Goal: Transaction & Acquisition: Obtain resource

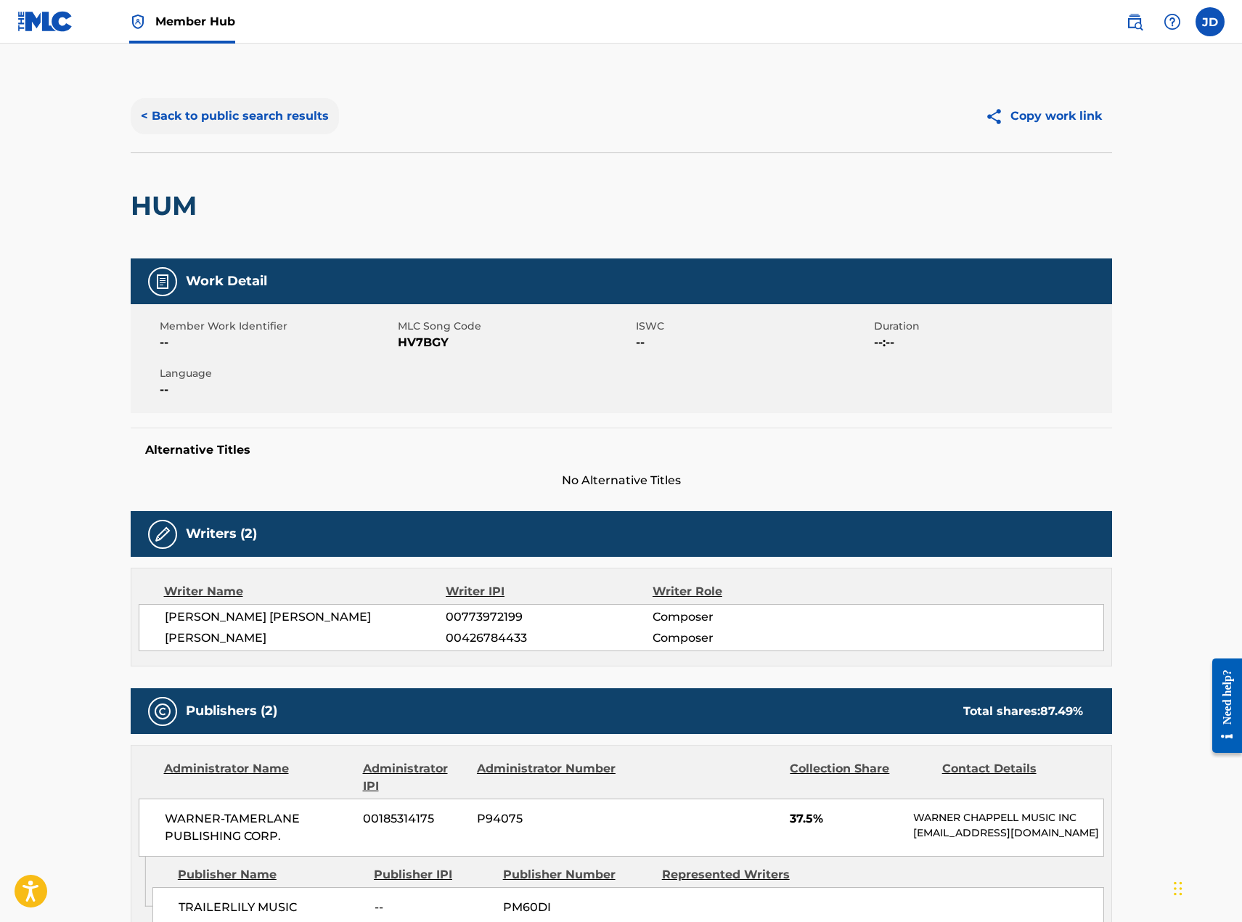
click at [205, 120] on button "< Back to public search results" at bounding box center [235, 116] width 208 height 36
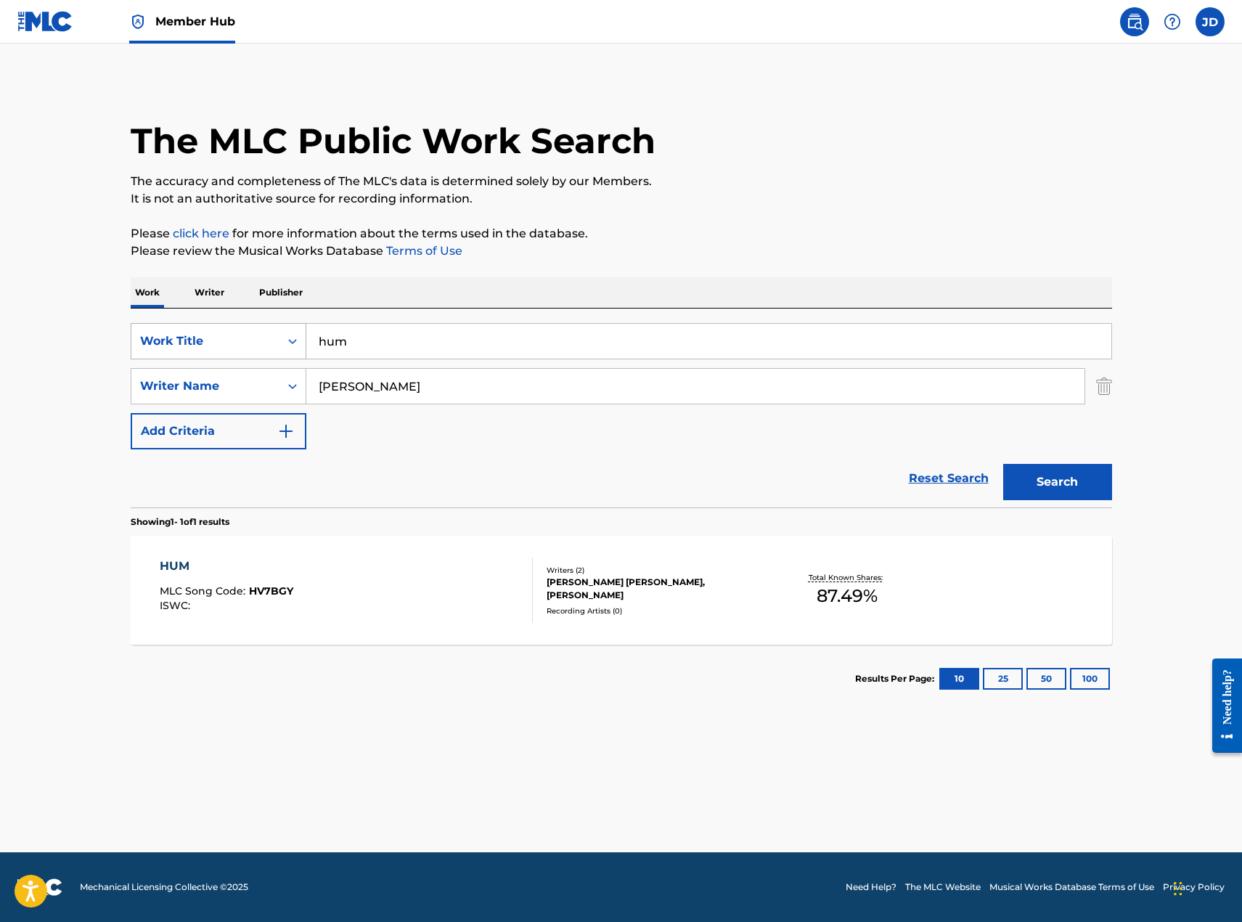
drag, startPoint x: 402, startPoint y: 337, endPoint x: 219, endPoint y: 329, distance: 183.1
click at [222, 330] on div "SearchWithCriteria4f11202c-c993-4e21-9fde-305a137b0a75 Work Title hum" at bounding box center [621, 341] width 981 height 36
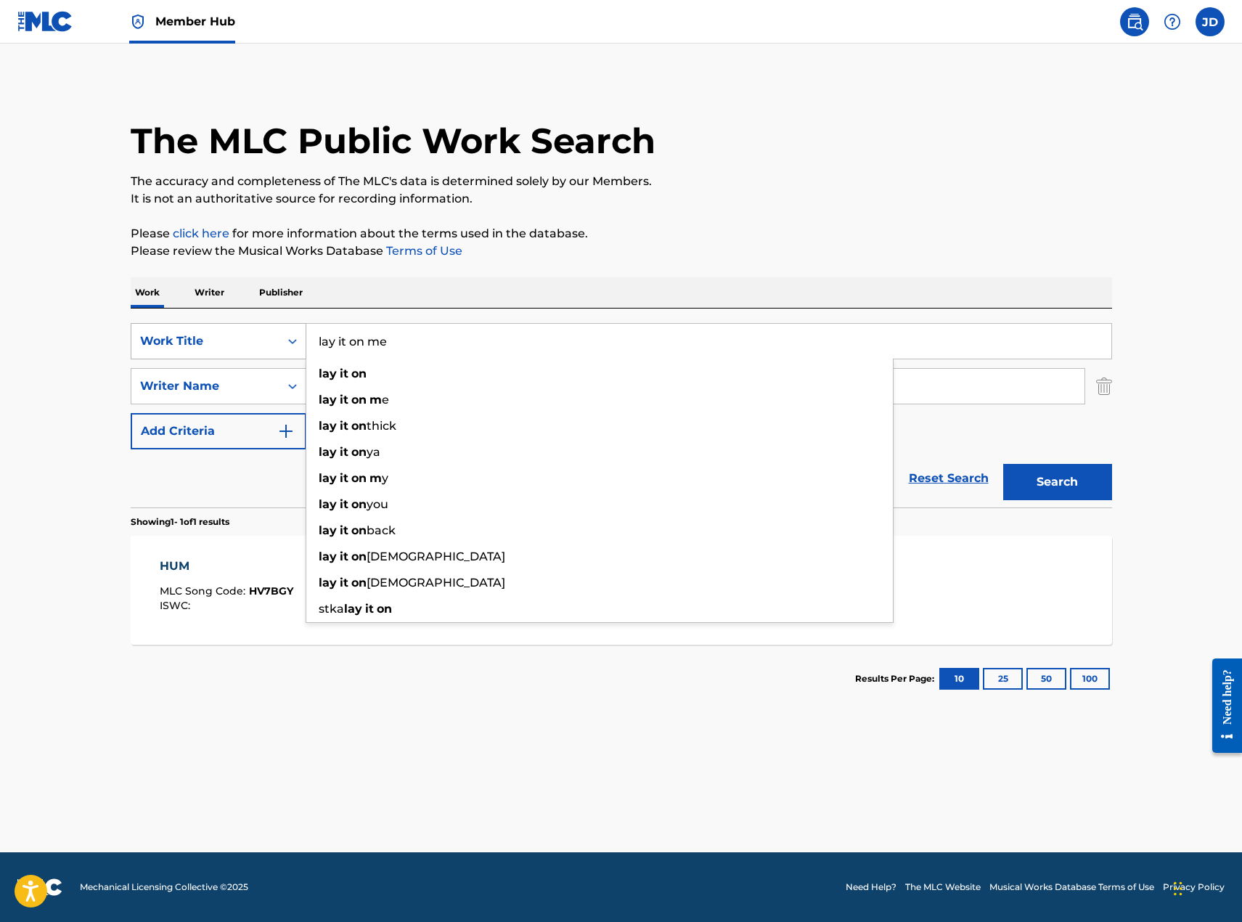
type input "lay it on me"
click at [1003, 464] on button "Search" at bounding box center [1057, 482] width 109 height 36
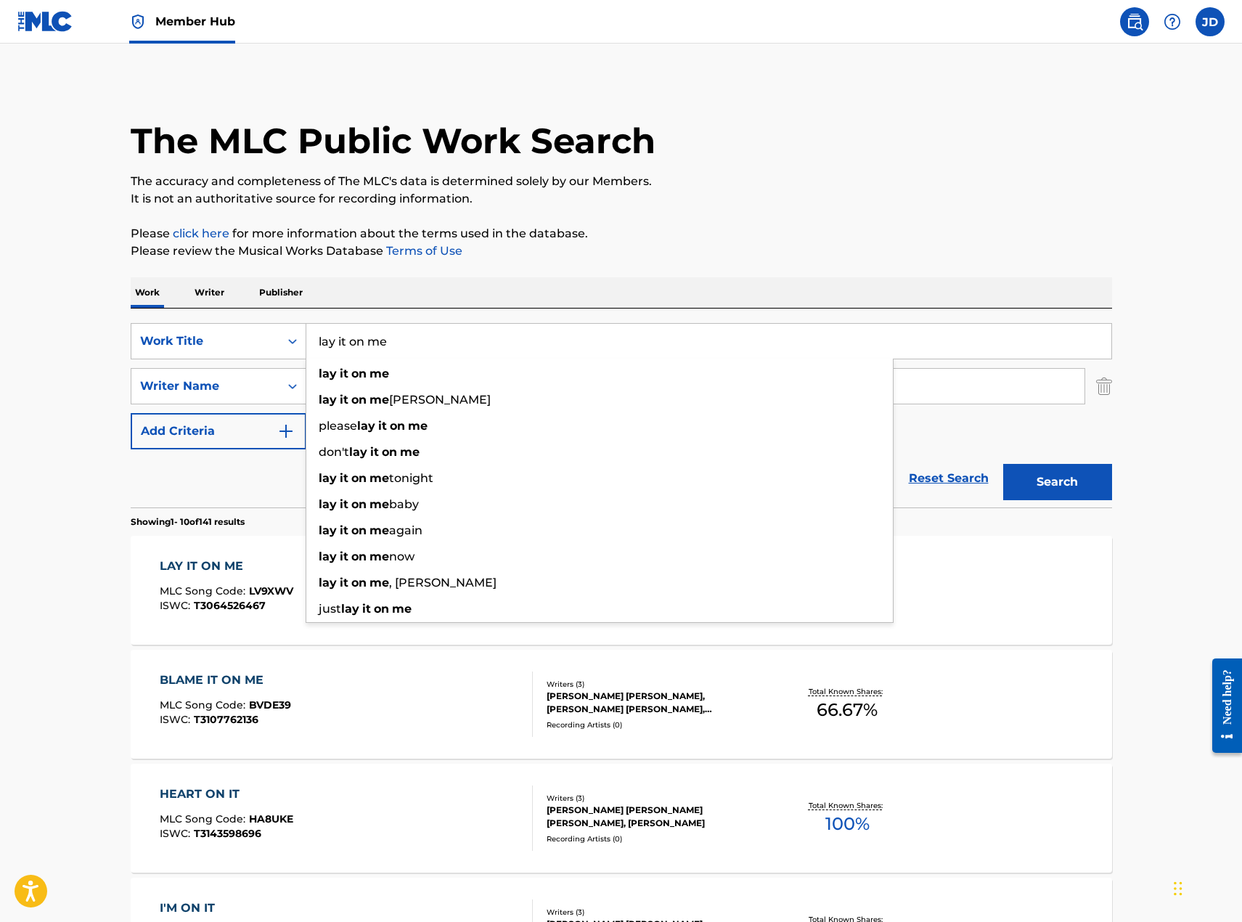
click at [1151, 665] on main "The MLC Public Work Search The accuracy and completeness of The MLC's data is d…" at bounding box center [621, 898] width 1242 height 1708
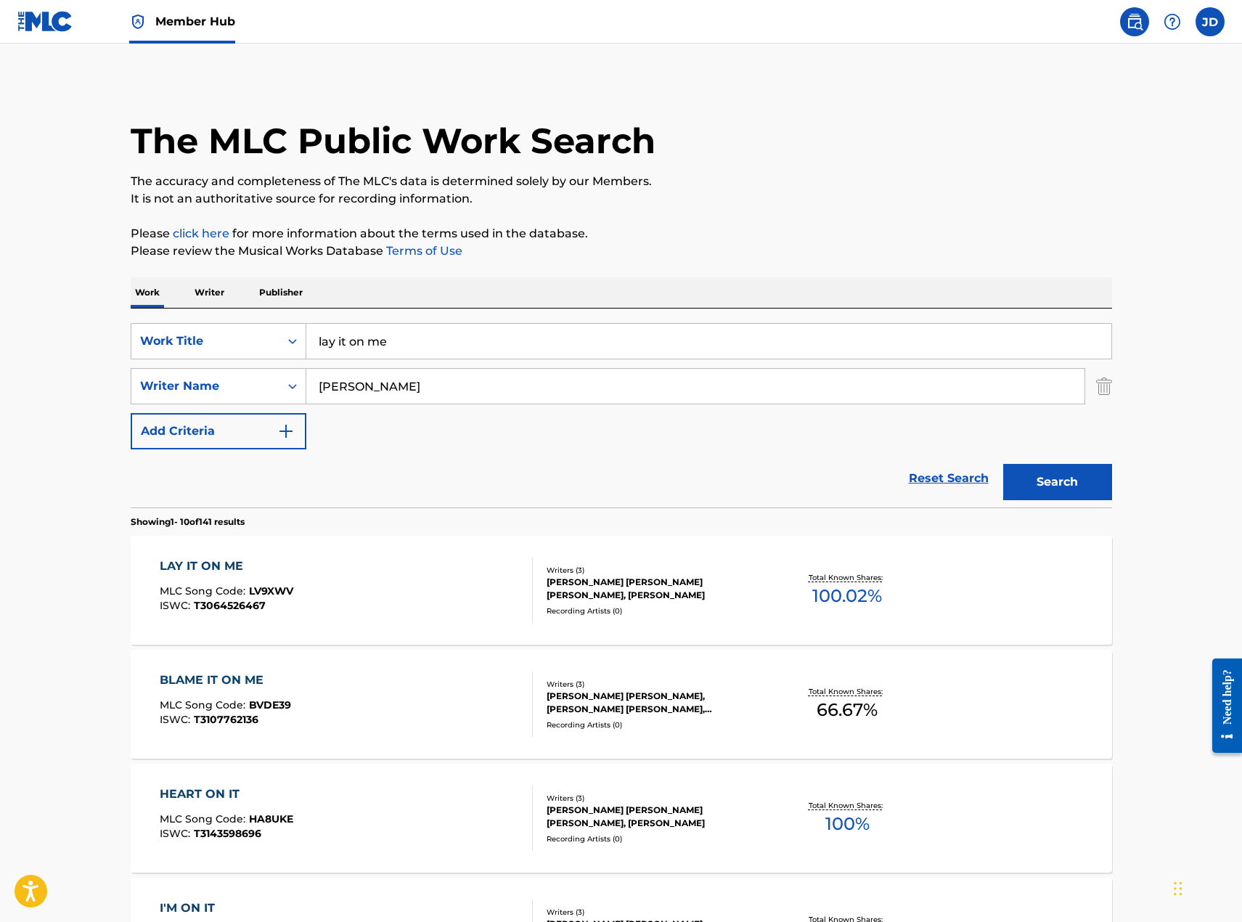
click at [745, 621] on div "LAY IT ON ME MLC Song Code : LV9XWV ISWC : T3064526467 Writers ( 3 ) [PERSON_NA…" at bounding box center [621, 590] width 981 height 109
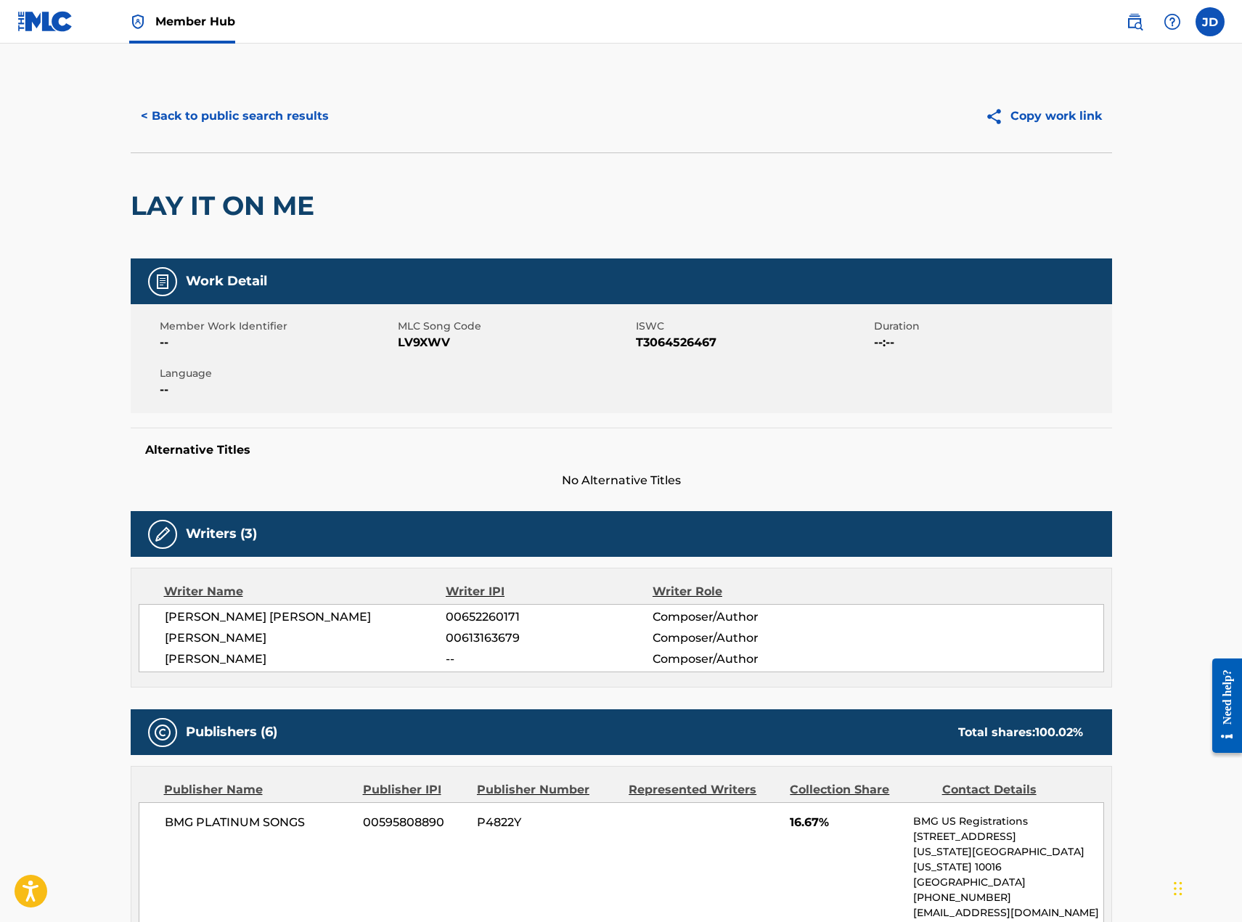
click at [194, 31] on link "Member Hub" at bounding box center [182, 21] width 106 height 43
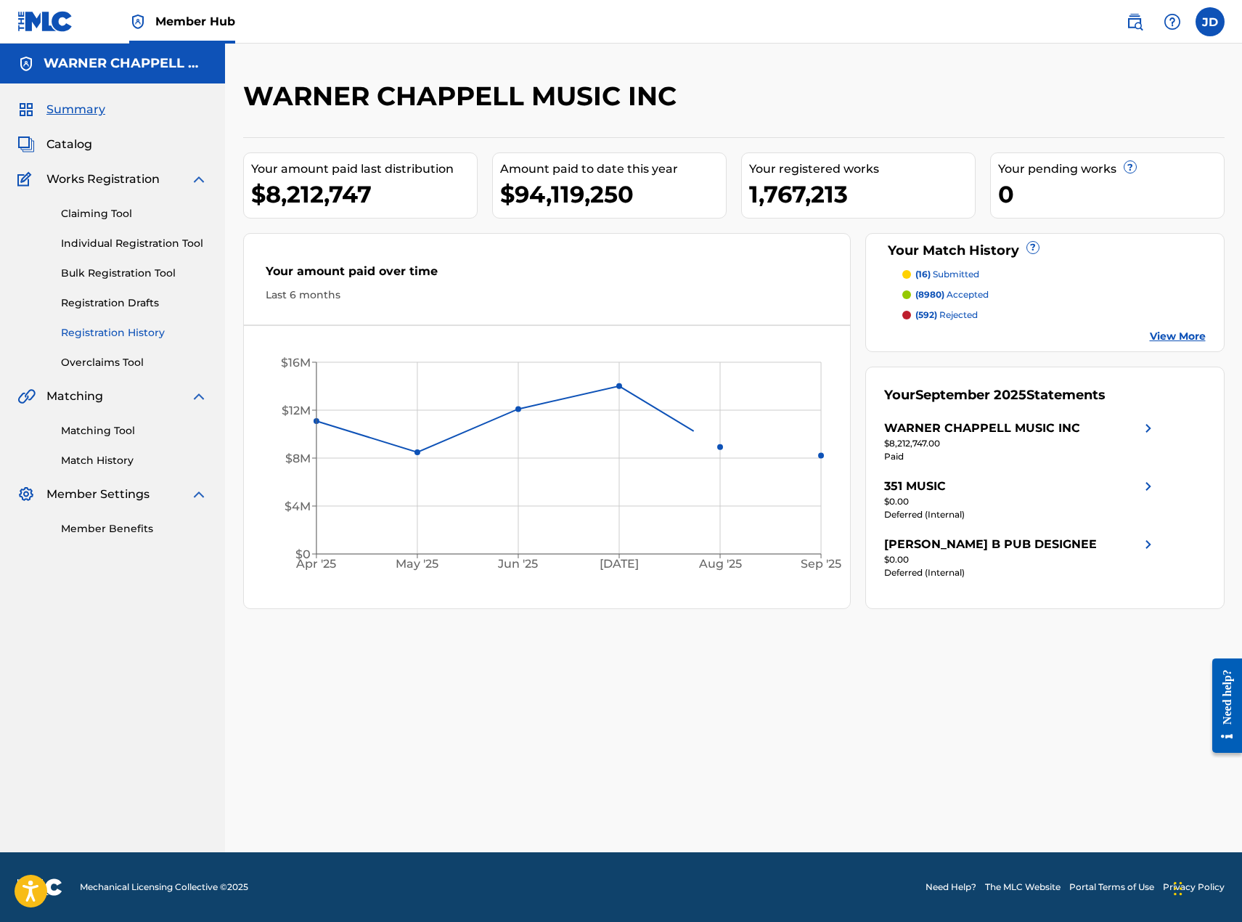
click at [107, 325] on link "Registration History" at bounding box center [134, 332] width 147 height 15
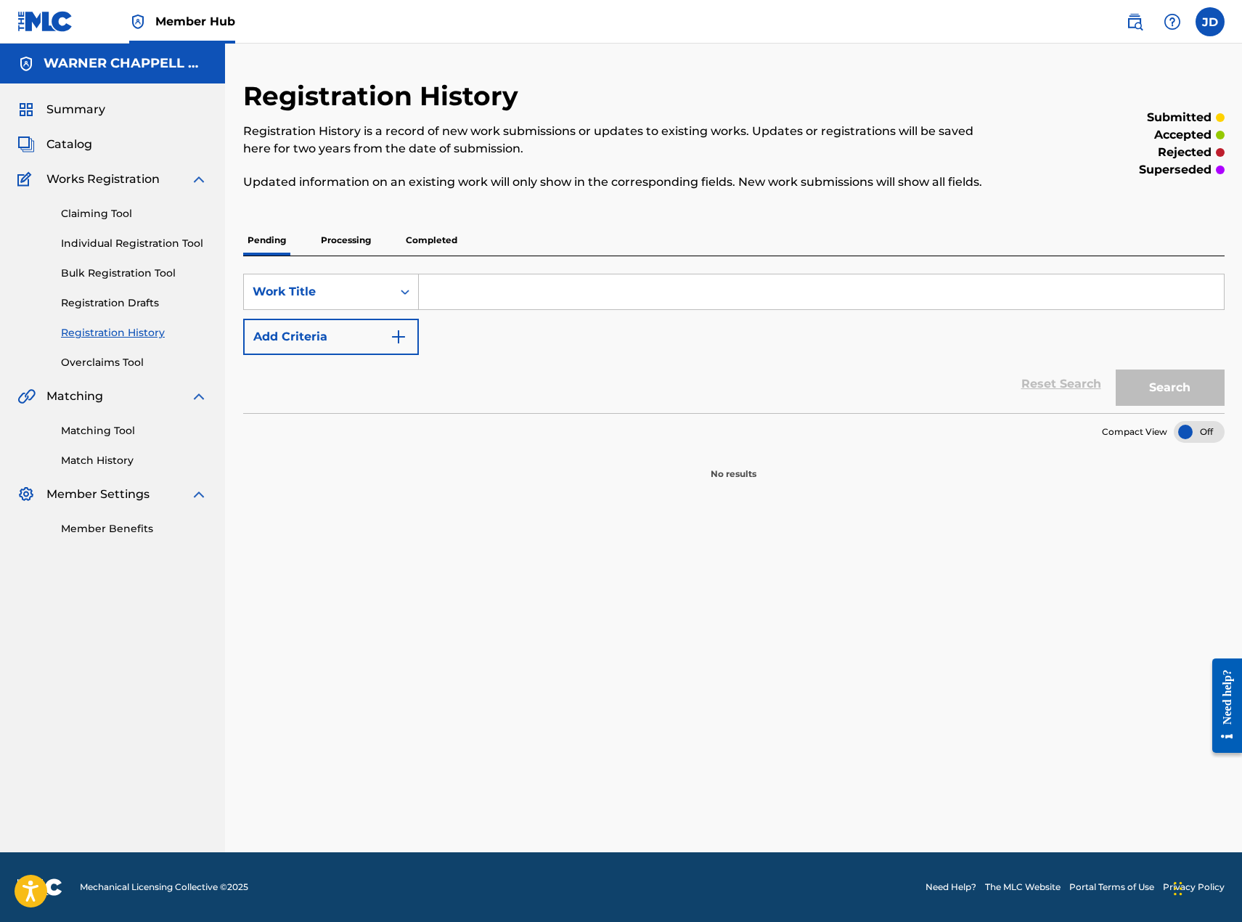
click at [364, 237] on p "Processing" at bounding box center [345, 240] width 59 height 30
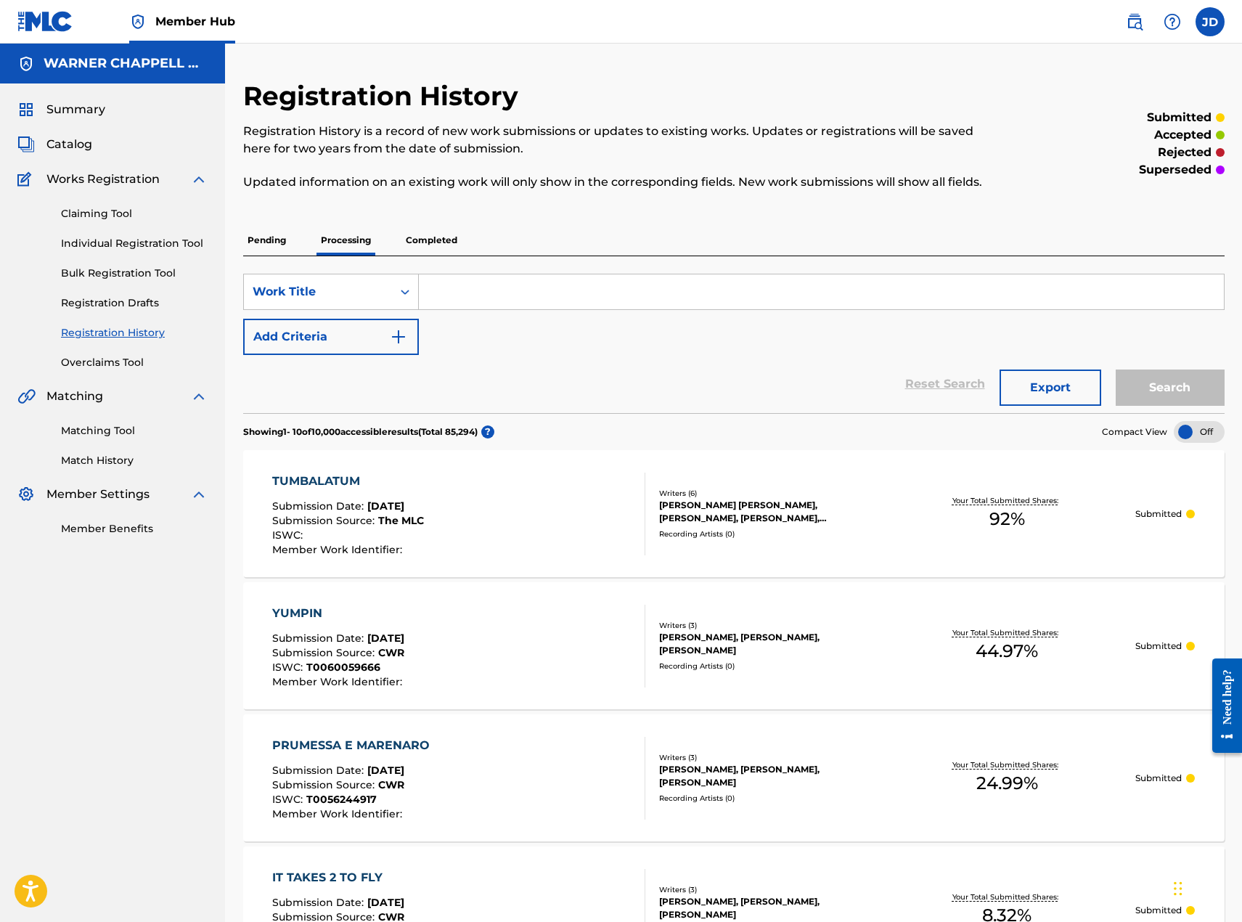
click at [485, 301] on input "Search Form" at bounding box center [821, 291] width 805 height 35
type input "billions"
click at [1115, 369] on button "Search" at bounding box center [1169, 387] width 109 height 36
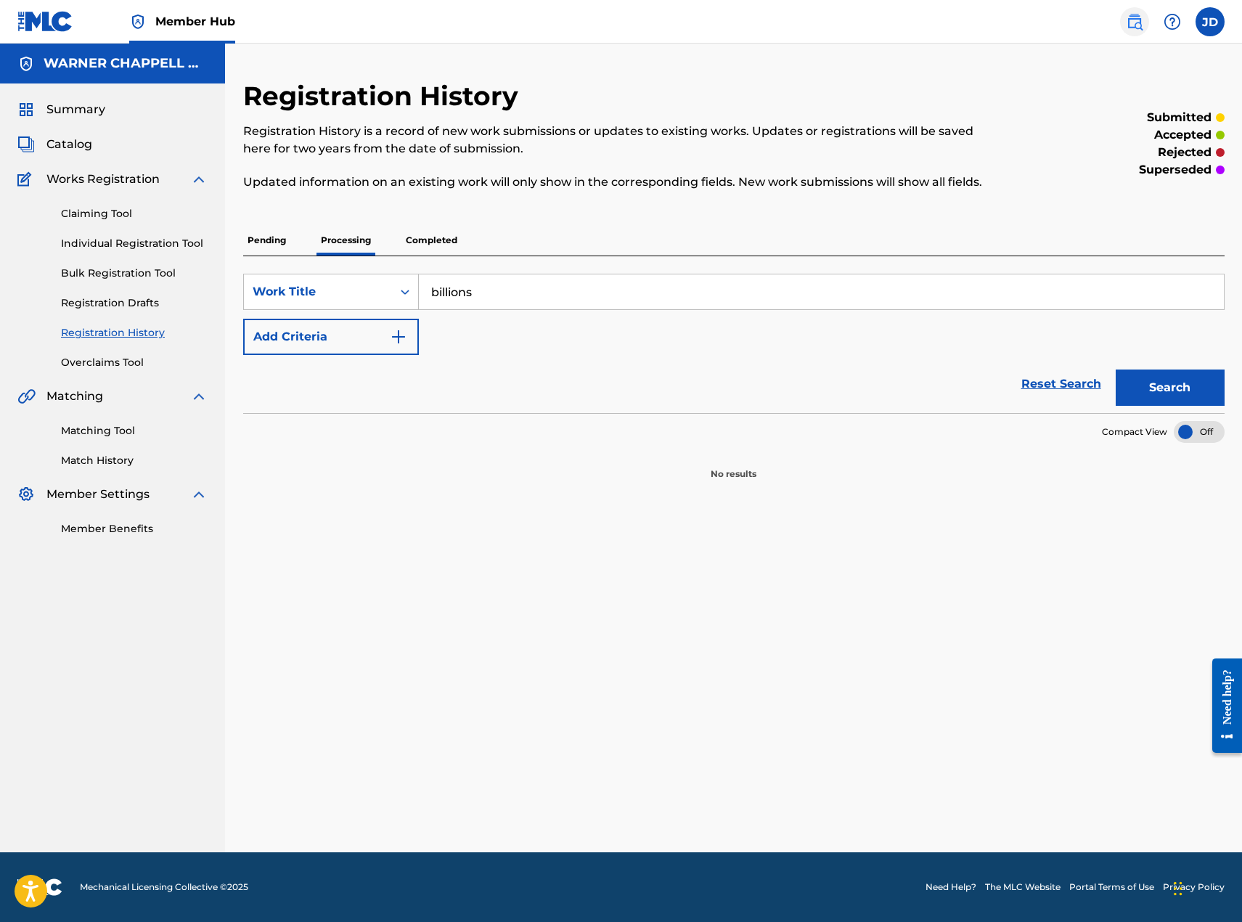
click at [1132, 19] on img at bounding box center [1134, 21] width 17 height 17
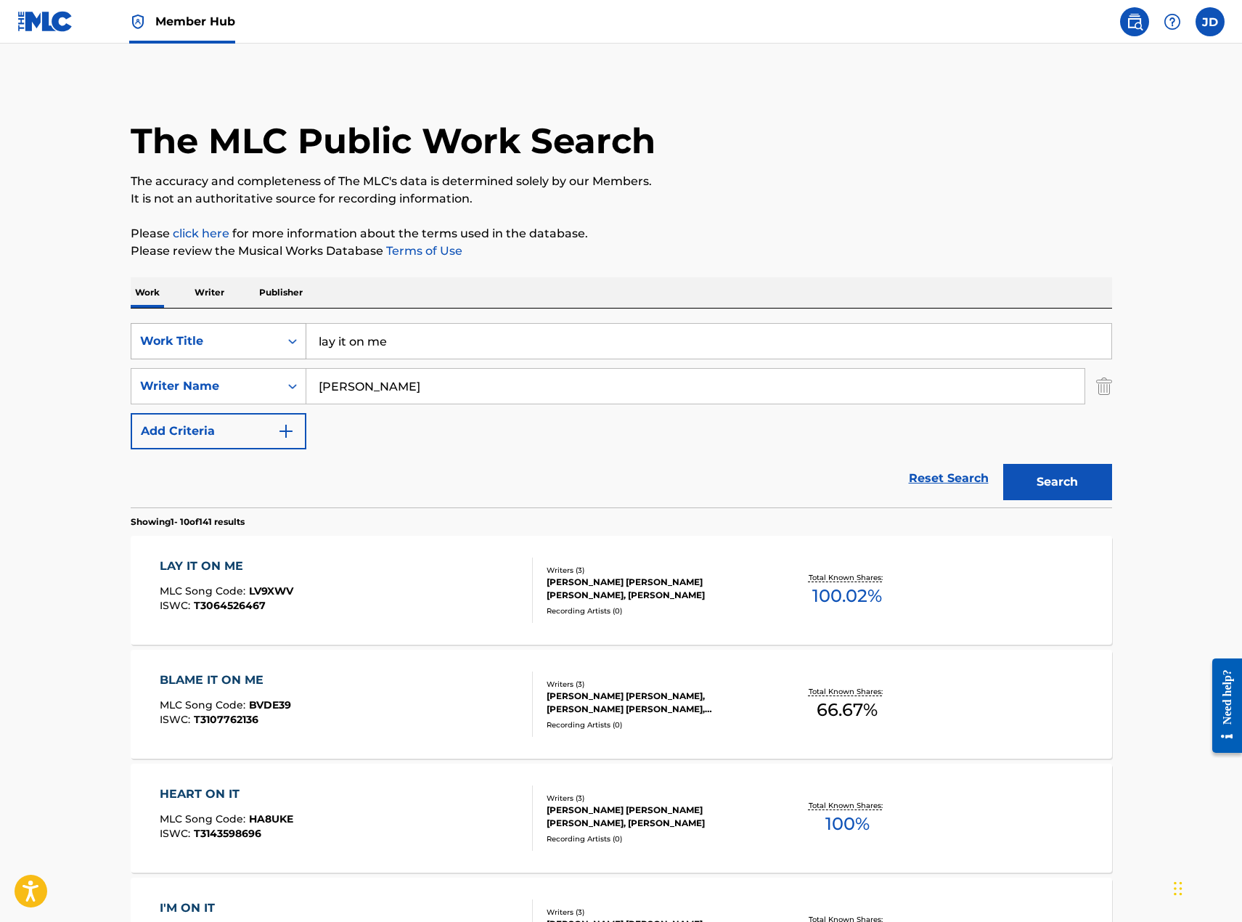
drag, startPoint x: 417, startPoint y: 333, endPoint x: 284, endPoint y: 335, distance: 132.8
click at [284, 335] on div "SearchWithCriteria4f11202c-c993-4e21-9fde-305a137b0a75 Work Title lay it on me" at bounding box center [621, 341] width 981 height 36
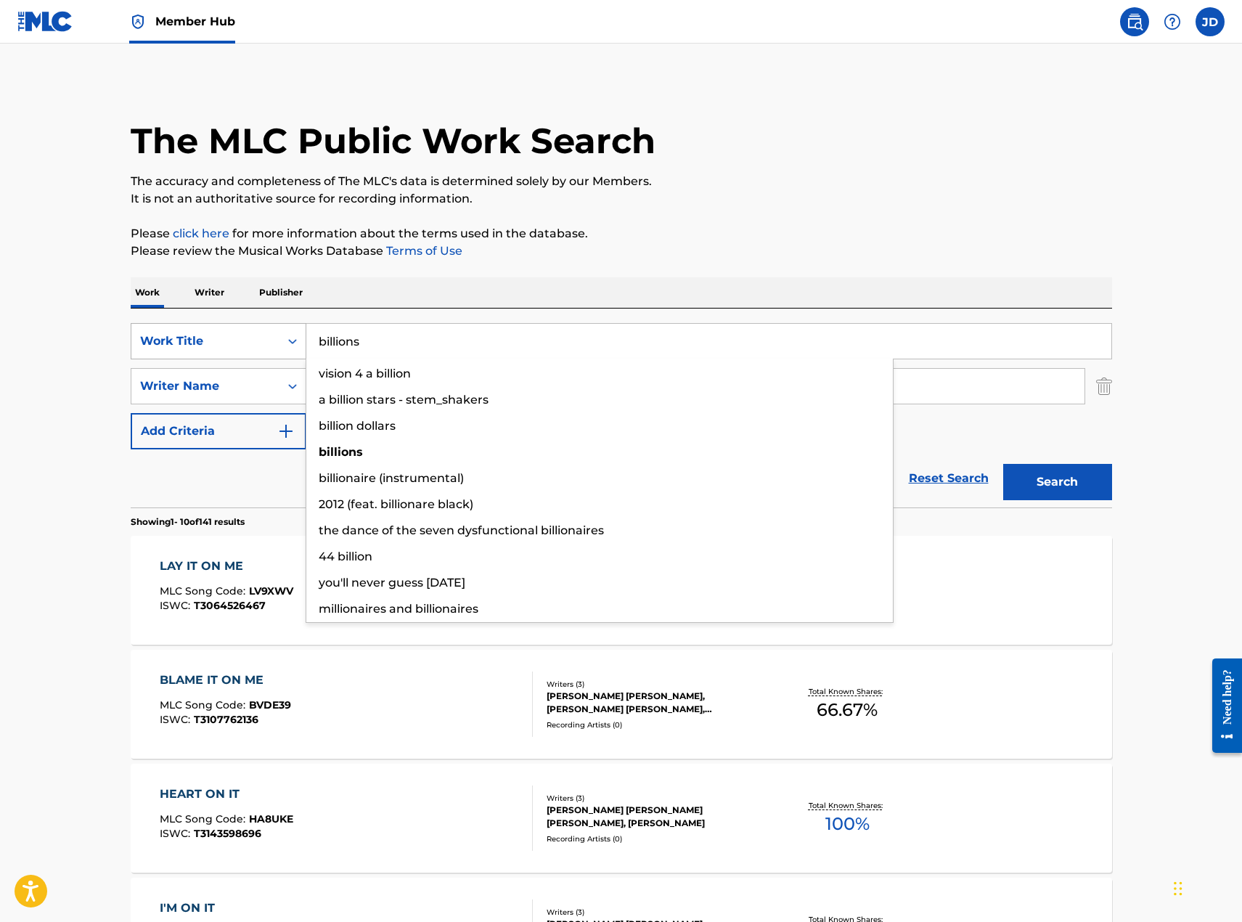
type input "billions"
click at [1003, 464] on button "Search" at bounding box center [1057, 482] width 109 height 36
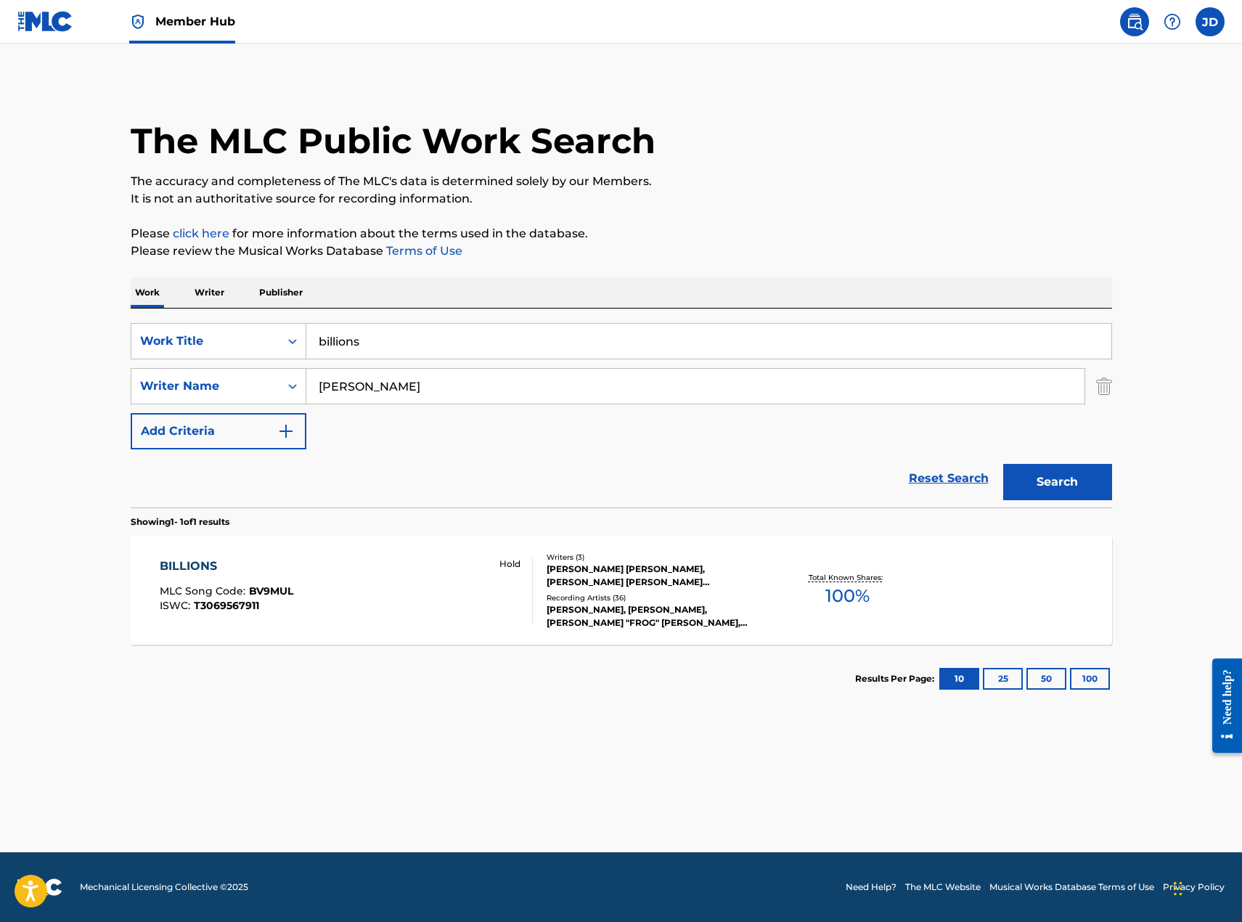
click at [409, 615] on div "BILLIONS MLC Song Code : BV9MUL ISWC : T3069567911 Hold" at bounding box center [346, 589] width 373 height 65
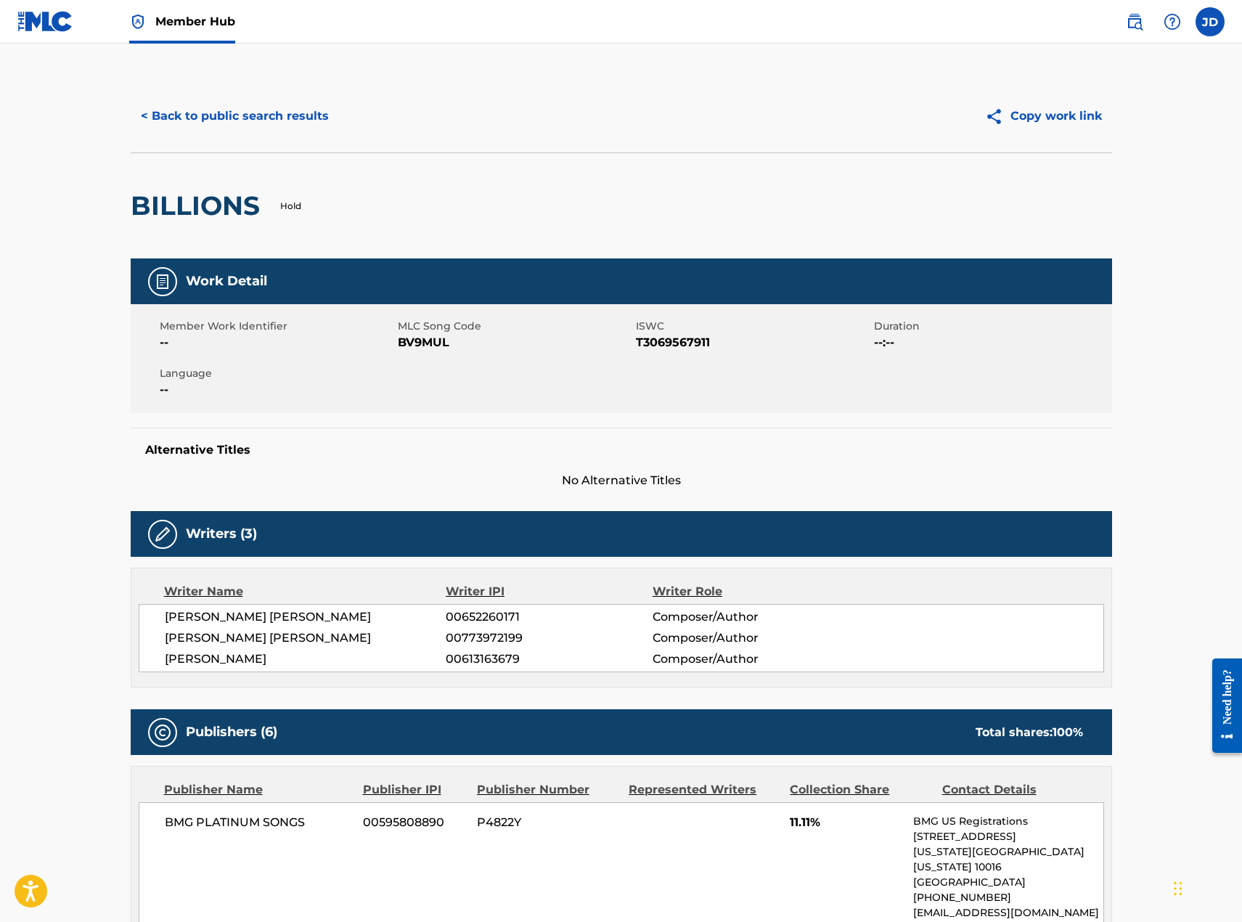
click at [30, 22] on img at bounding box center [45, 21] width 56 height 21
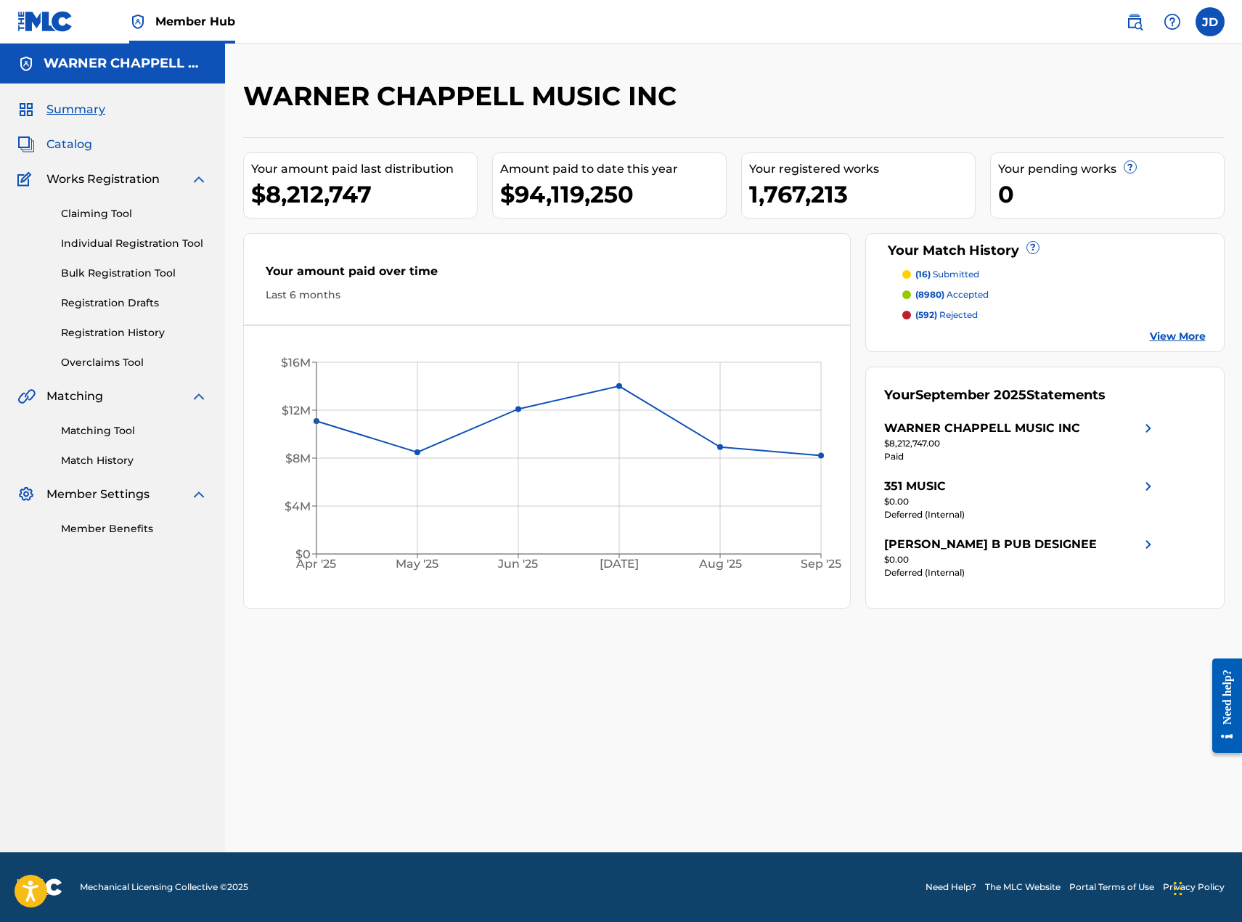
click at [70, 141] on span "Catalog" at bounding box center [69, 144] width 46 height 17
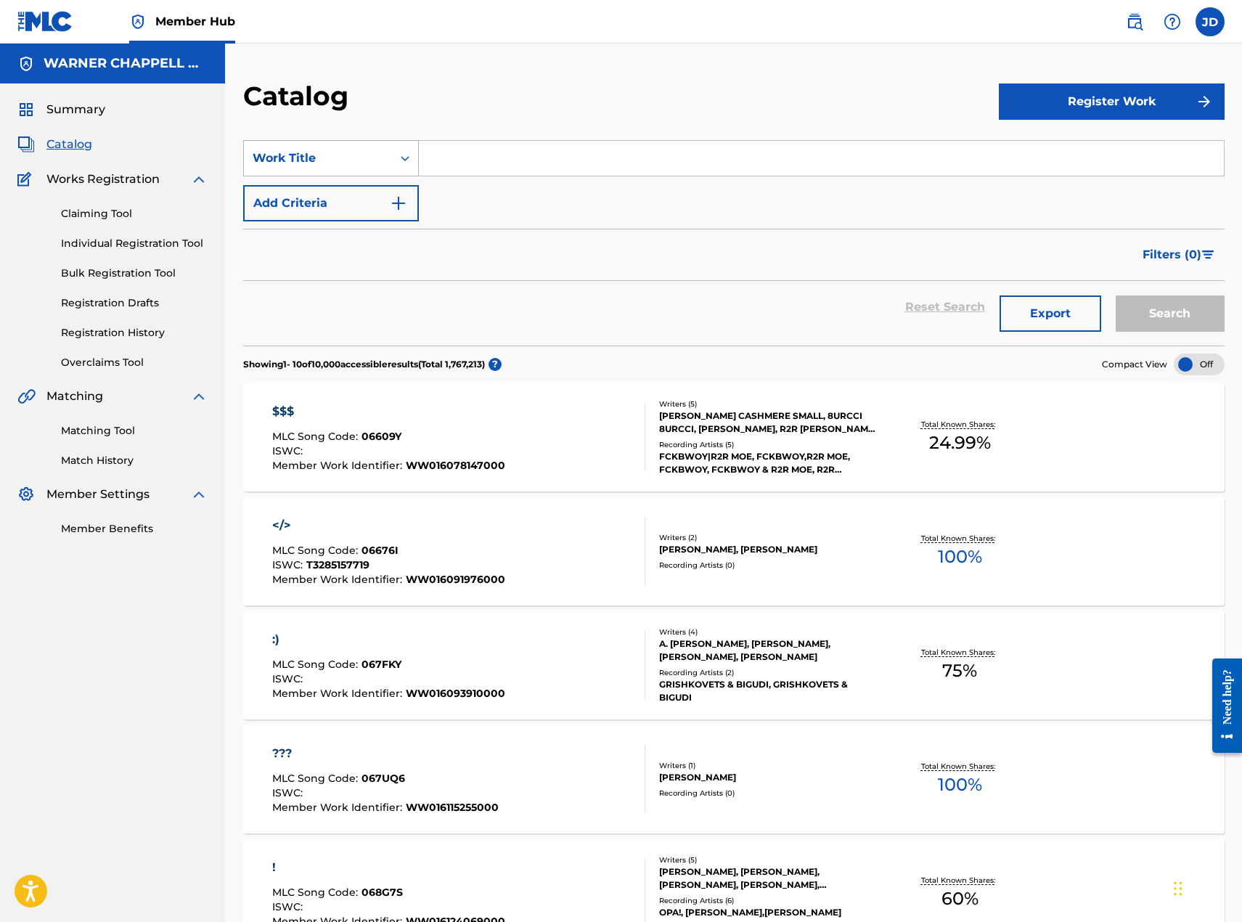
click at [367, 154] on div "Work Title" at bounding box center [318, 157] width 131 height 17
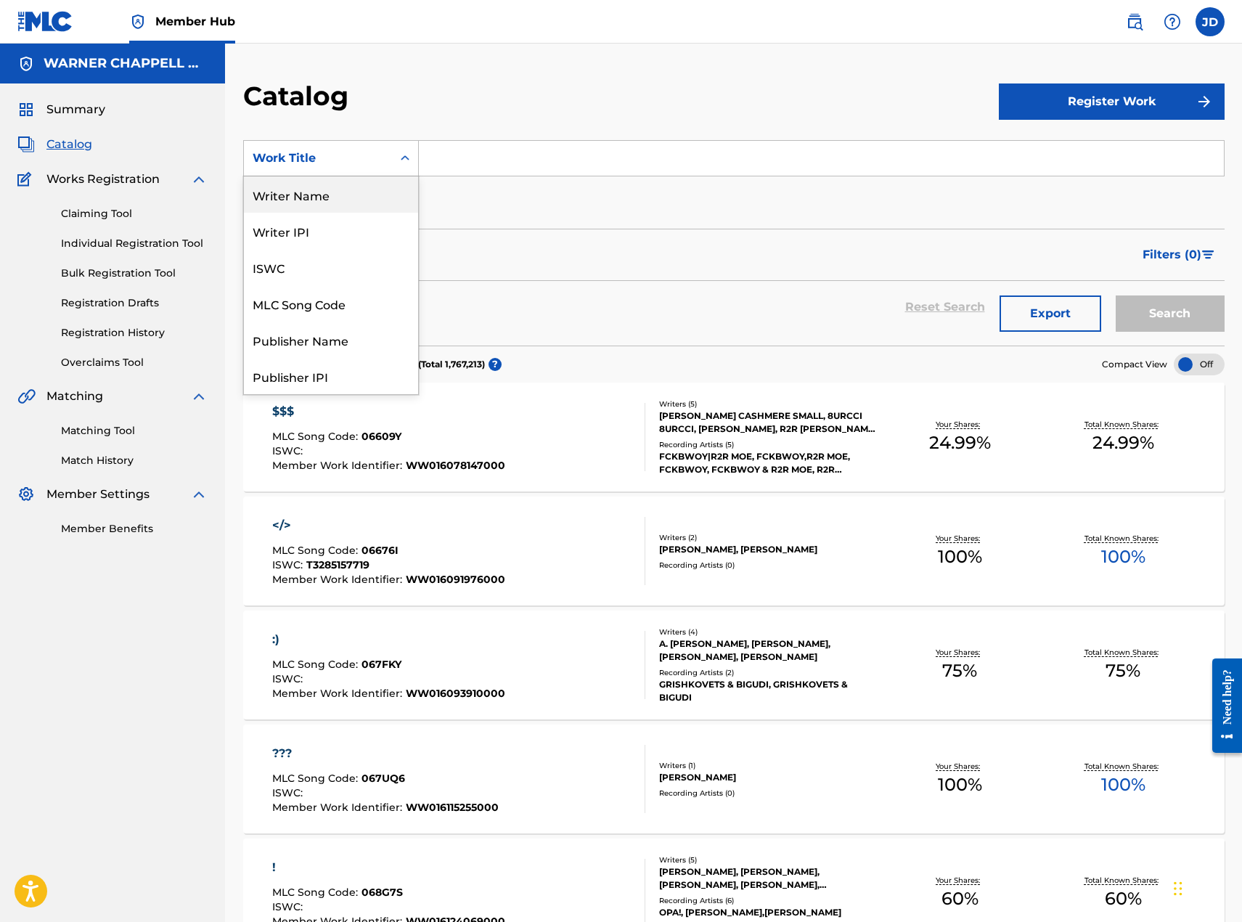
drag, startPoint x: 298, startPoint y: 201, endPoint x: 409, endPoint y: 182, distance: 111.9
click at [298, 200] on div "Writer Name" at bounding box center [331, 194] width 174 height 36
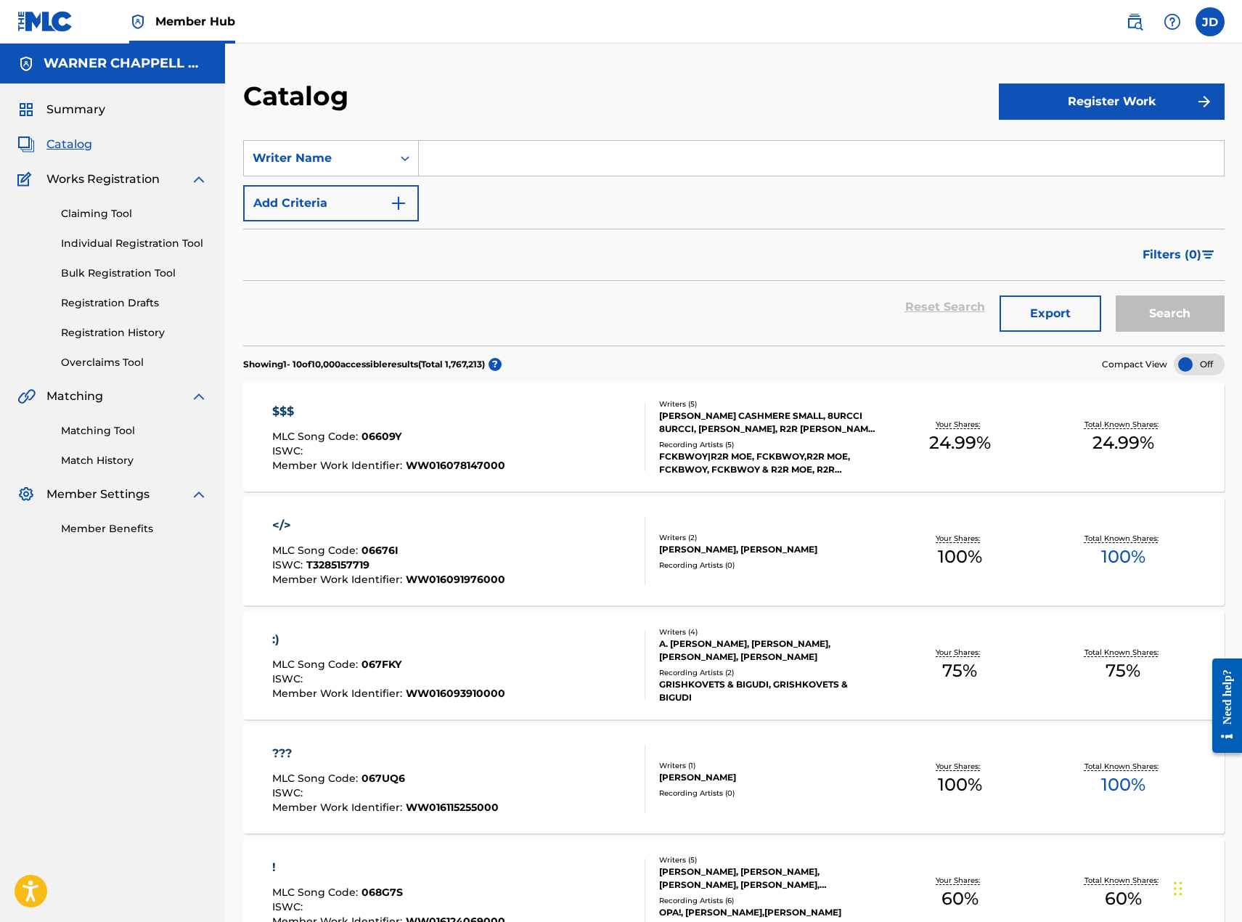
click at [516, 149] on input "Search Form" at bounding box center [821, 158] width 805 height 35
type input "[PERSON_NAME]"
click at [1115, 295] on button "Search" at bounding box center [1169, 313] width 109 height 36
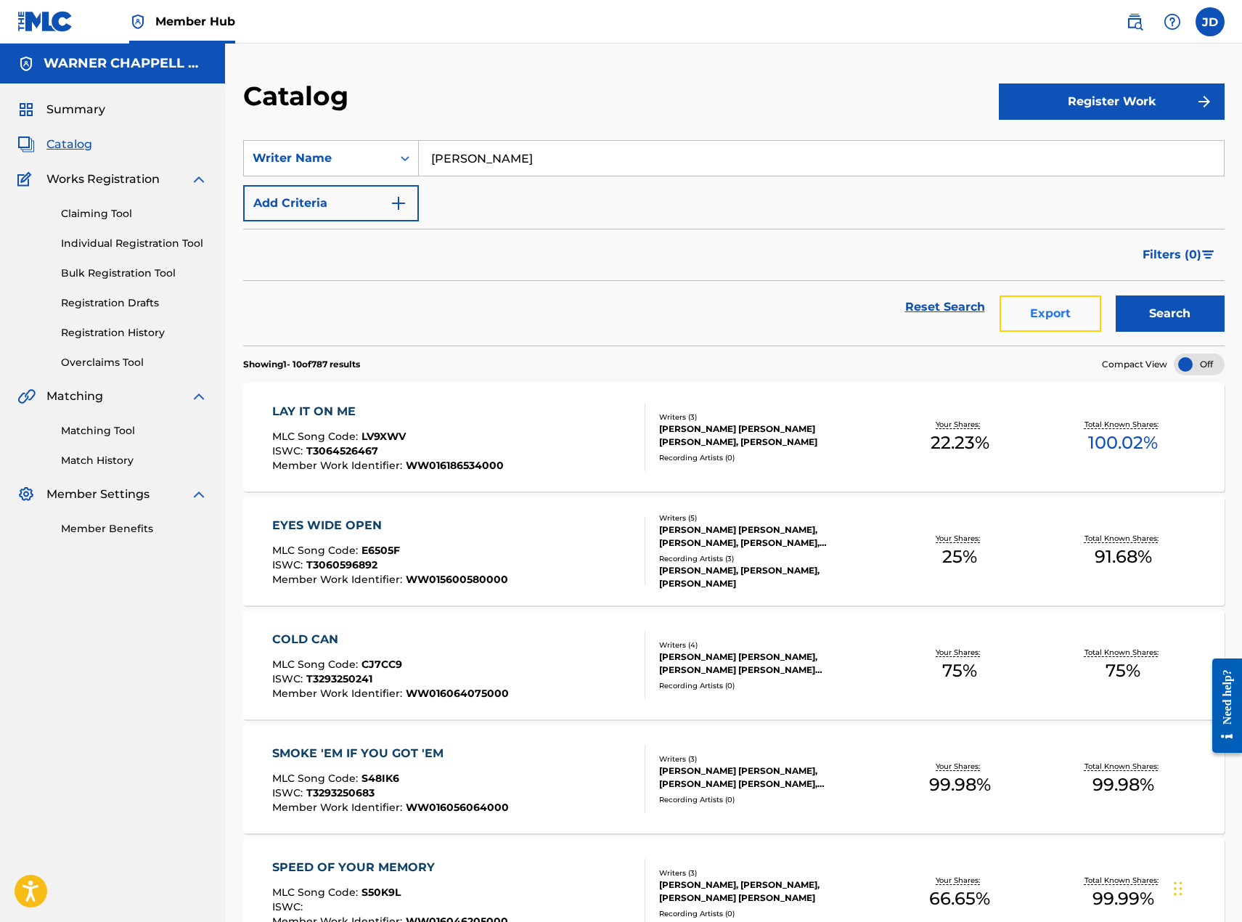
click at [1046, 314] on button "Export" at bounding box center [1050, 313] width 102 height 36
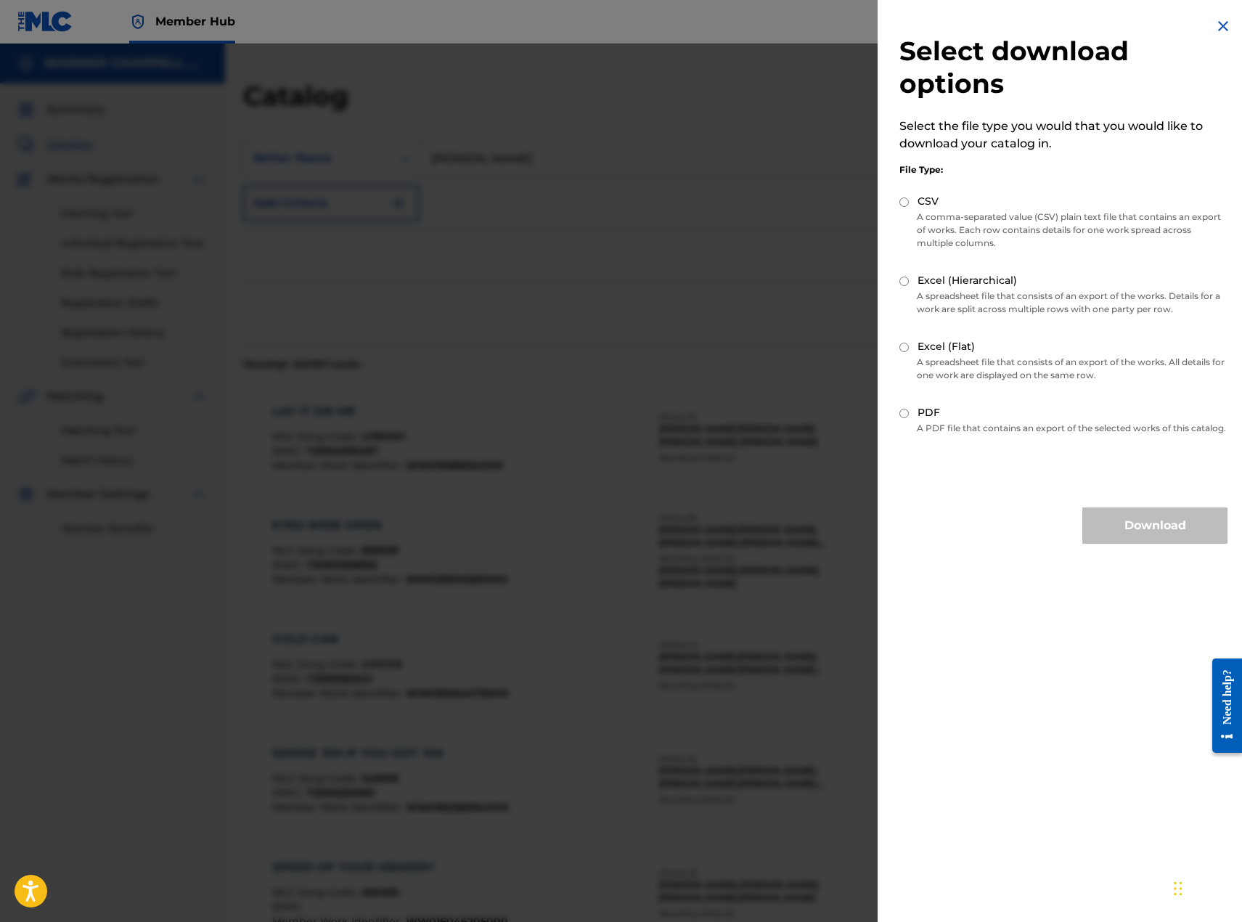
click at [902, 274] on div "Excel (Hierarchical)" at bounding box center [1063, 281] width 328 height 17
click at [906, 282] on input "Excel (Hierarchical)" at bounding box center [903, 281] width 9 height 9
radio input "true"
click at [1178, 530] on button "Download" at bounding box center [1154, 525] width 145 height 36
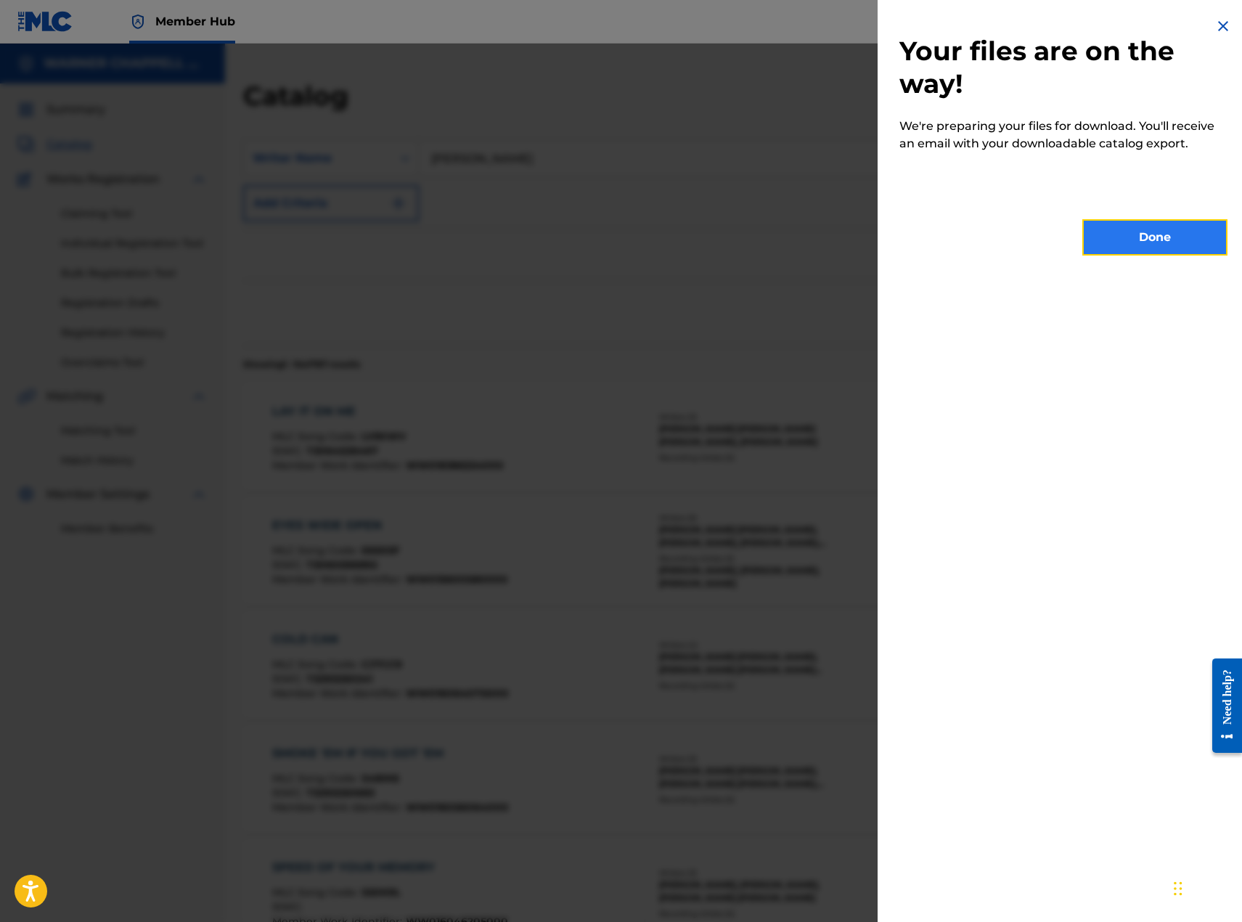
click at [1173, 247] on button "Done" at bounding box center [1154, 237] width 145 height 36
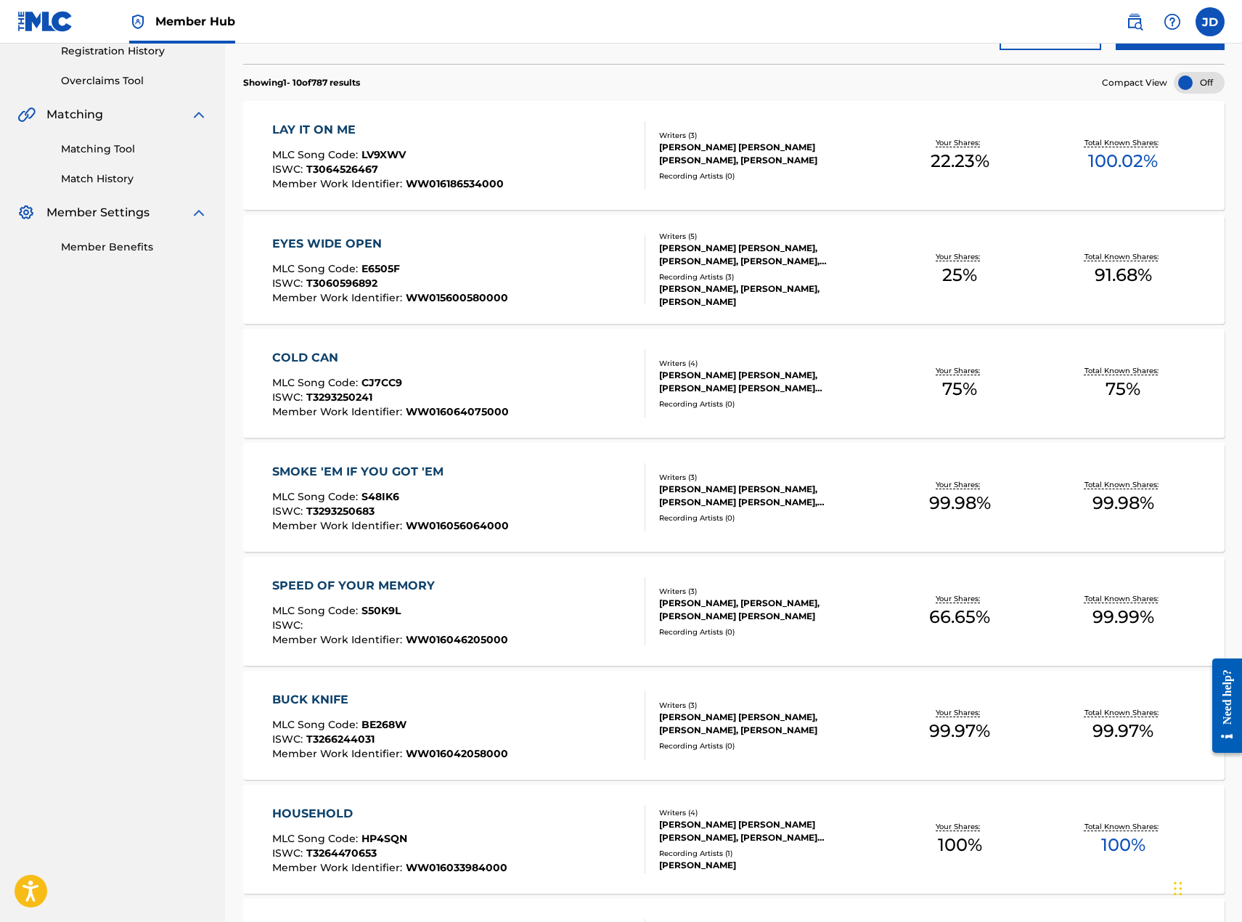
scroll to position [145, 0]
